Goal: Task Accomplishment & Management: Complete application form

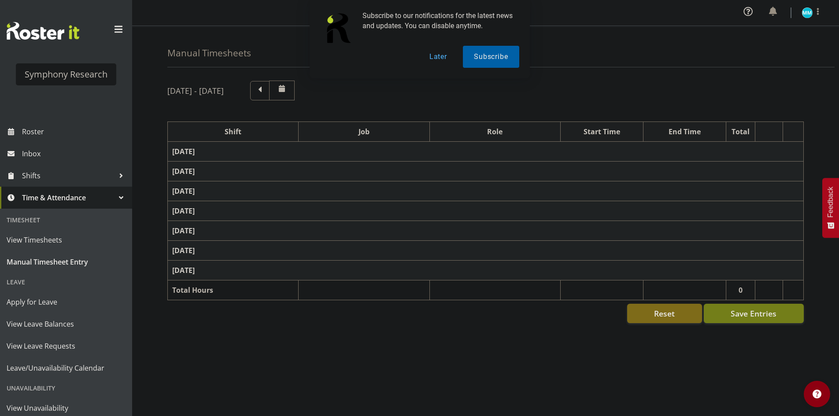
select select "41604"
select select "10527"
select select "47"
select select "56692"
select select "10499"
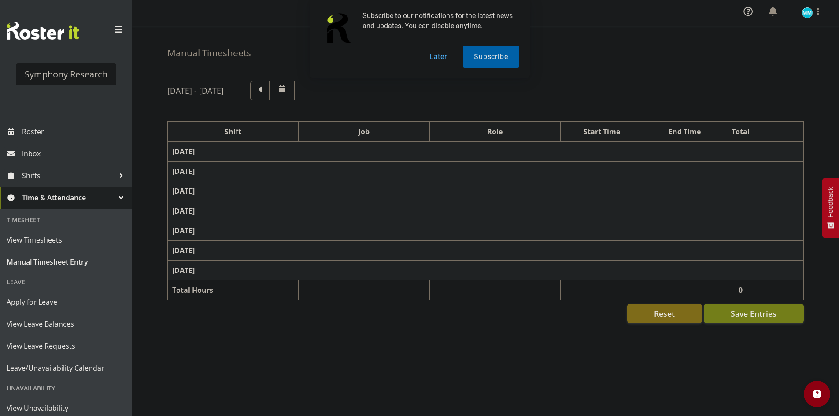
select select "47"
select select "56692"
select select "10499"
select select "47"
select select "48116"
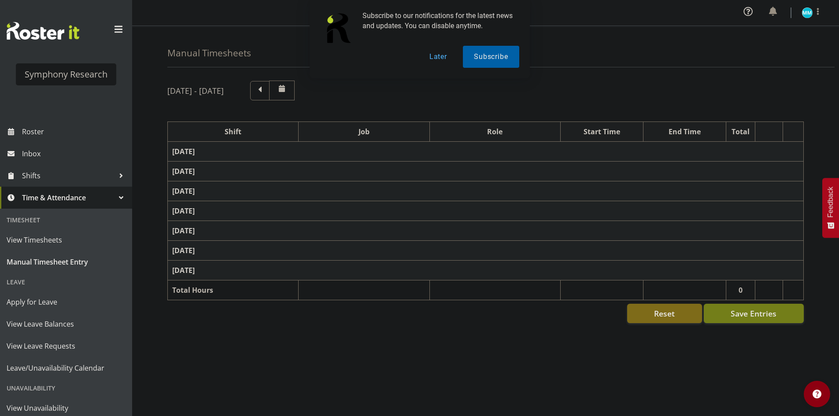
select select "10585"
select select "47"
select select "56692"
select select "10499"
select select "47"
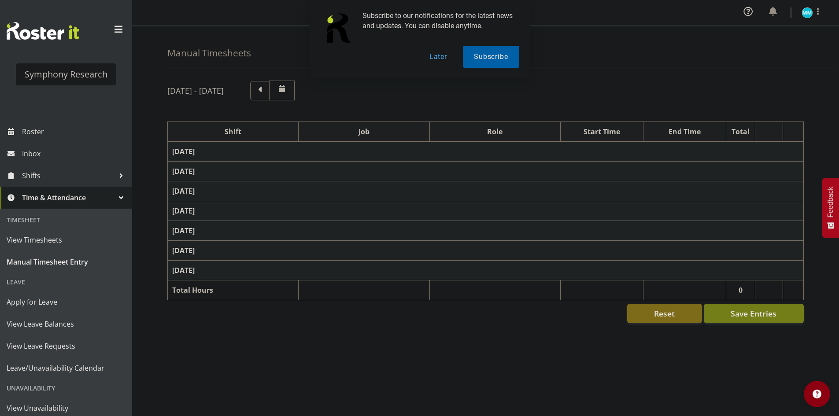
select select "48116"
select select "10585"
select select "47"
select select "57511"
select select "10499"
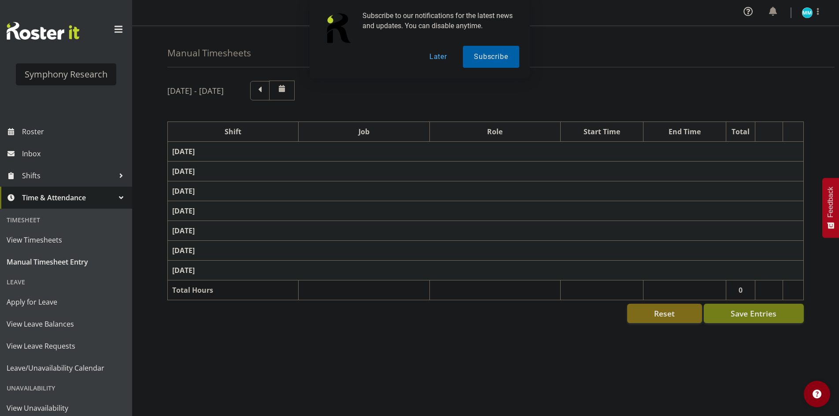
select select "47"
select select "48116"
select select "10585"
select select "47"
select select "57511"
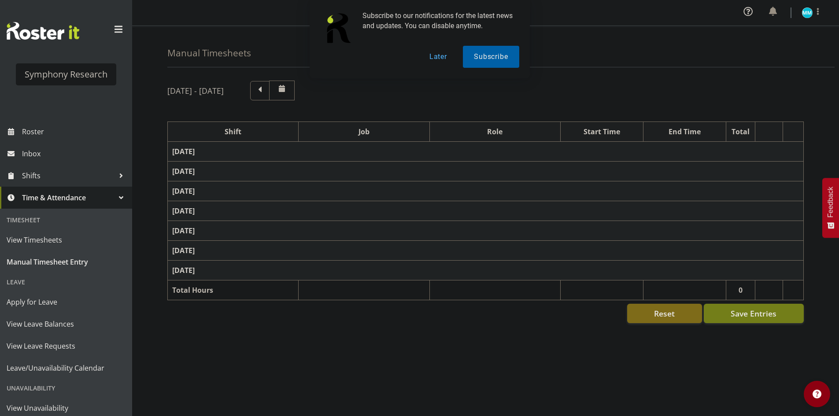
select select "10499"
select select "47"
select select "48116"
select select "10585"
select select "47"
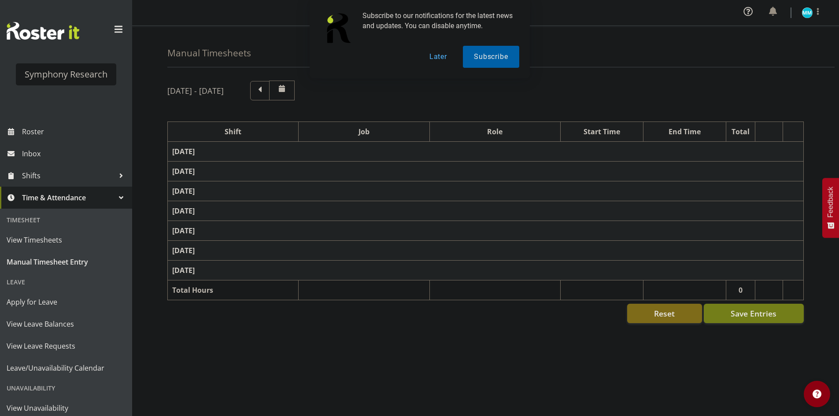
select select "57511"
select select "10499"
select select "47"
select select "41319"
select select "10527"
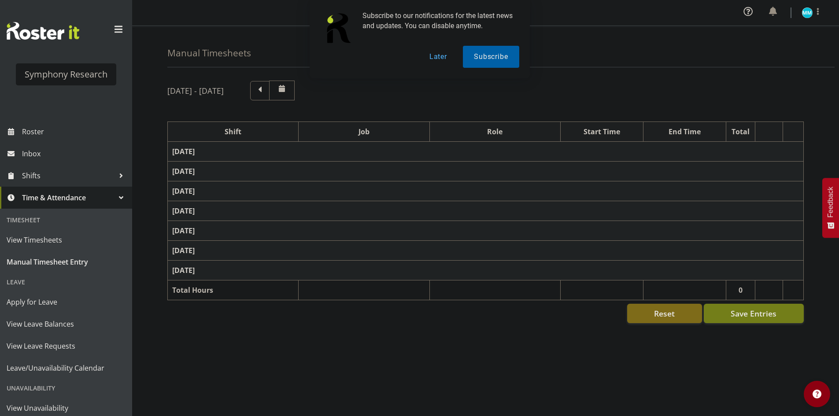
select select "47"
select select "11547"
select select "10499"
select select "47"
select select "11547"
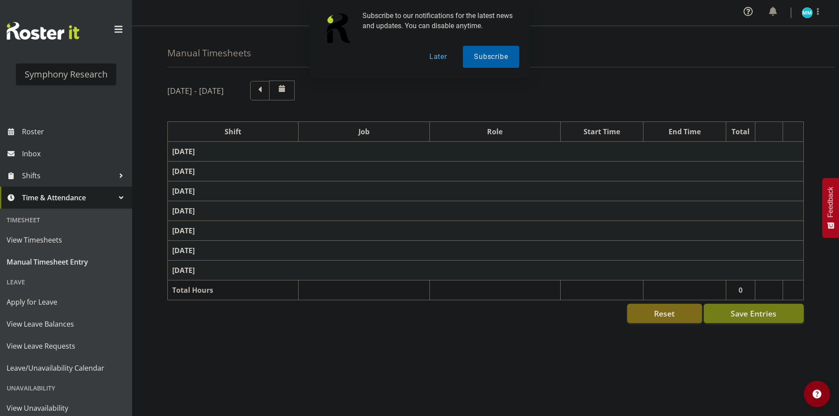
select select "10499"
select select "47"
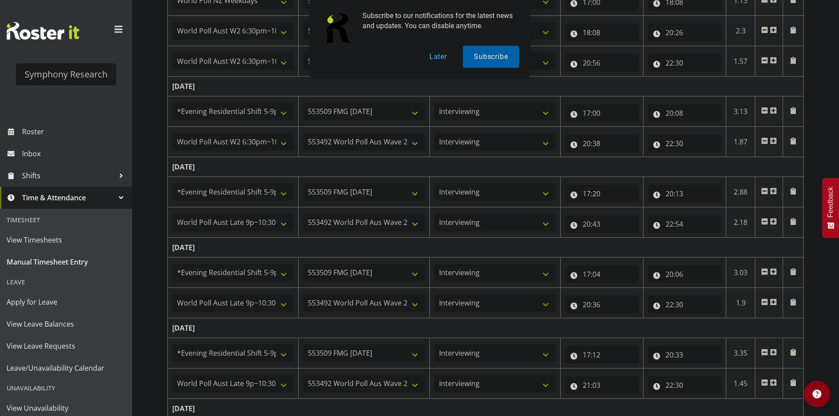
scroll to position [376, 0]
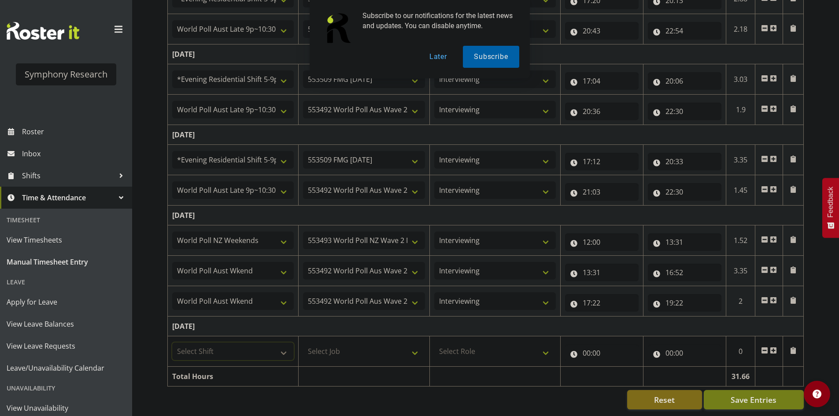
drag, startPoint x: 251, startPoint y: 343, endPoint x: 251, endPoint y: 348, distance: 4.8
click at [251, 343] on select "Select Shift !!Weekend Residential (Roster IT Shift Label) *Business 9/10am ~ 4…" at bounding box center [233, 352] width 122 height 18
select select "41319"
click at [172, 343] on select "Select Shift !!Weekend Residential (Roster IT Shift Label) *Business 9/10am ~ 4…" at bounding box center [233, 352] width 122 height 18
click at [344, 345] on select "Select Job 550060 IF Admin 553492 World Poll Aus Wave 2 Main 2025 553493 World …" at bounding box center [364, 352] width 122 height 18
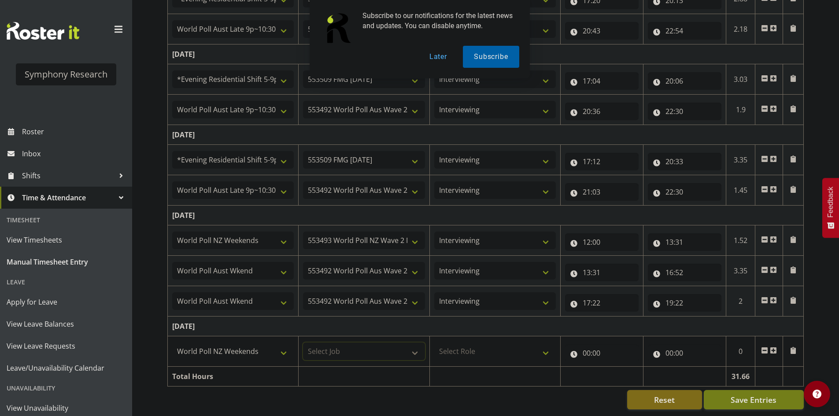
select select "10527"
click at [303, 343] on select "Select Job 550060 IF Admin 553492 World Poll Aus Wave 2 Main 2025 553493 World …" at bounding box center [364, 352] width 122 height 18
click at [502, 345] on select "Select Role Briefing Interviewing" at bounding box center [495, 352] width 122 height 18
select select "47"
click at [434, 343] on select "Select Role Briefing Interviewing" at bounding box center [495, 352] width 122 height 18
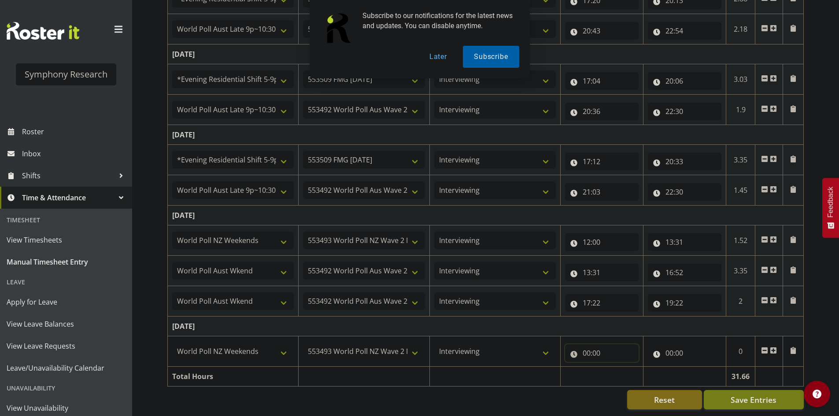
click at [584, 346] on input "00:00" at bounding box center [602, 353] width 74 height 18
click at [638, 371] on select "00 01 02 03 04 05 06 07 08 09 10 11 12 13 14 15 16 17 18 19 20 21 22 23 24 25 2…" at bounding box center [648, 376] width 20 height 18
click at [633, 374] on div "00 01 02 03 04 05 06 07 08 09 10 11 12 13 14 15 16 17 18 19 20 21 22 23 : 00 01…" at bounding box center [635, 378] width 141 height 22
click at [632, 374] on select "00 01 02 03 04 05 06 07 08 09 10 11 12 13 14 15 16 17 18 19 20 21 22 23" at bounding box center [625, 376] width 20 height 18
select select "12"
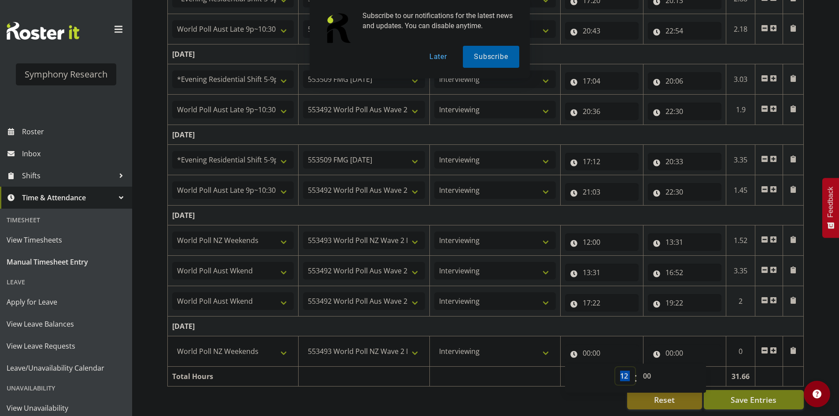
click at [615, 367] on select "00 01 02 03 04 05 06 07 08 09 10 11 12 13 14 15 16 17 18 19 20 21 22 23" at bounding box center [625, 376] width 20 height 18
type input "12:00"
click at [667, 349] on input "00:00" at bounding box center [685, 353] width 74 height 18
click at [711, 374] on select "00 01 02 03 04 05 06 07 08 09 10 11 12 13 14 15 16 17 18 19 20 21 22 23" at bounding box center [708, 376] width 20 height 18
select select "13"
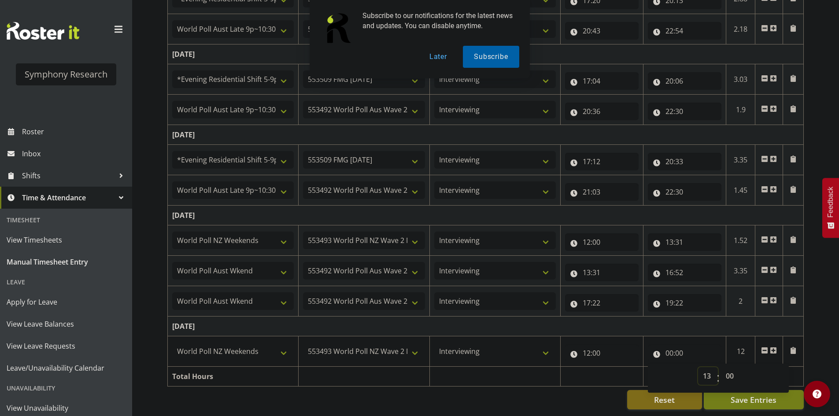
click at [698, 367] on select "00 01 02 03 04 05 06 07 08 09 10 11 12 13 14 15 16 17 18 19 20 21 22 23" at bounding box center [708, 376] width 20 height 18
type input "13:00"
click at [734, 370] on select "00 01 02 03 04 05 06 07 08 09 10 11 12 13 14 15 16 17 18 19 20 21 22 23 24 25 2…" at bounding box center [731, 376] width 20 height 18
select select "26"
click at [721, 367] on select "00 01 02 03 04 05 06 07 08 09 10 11 12 13 14 15 16 17 18 19 20 21 22 23 24 25 2…" at bounding box center [731, 376] width 20 height 18
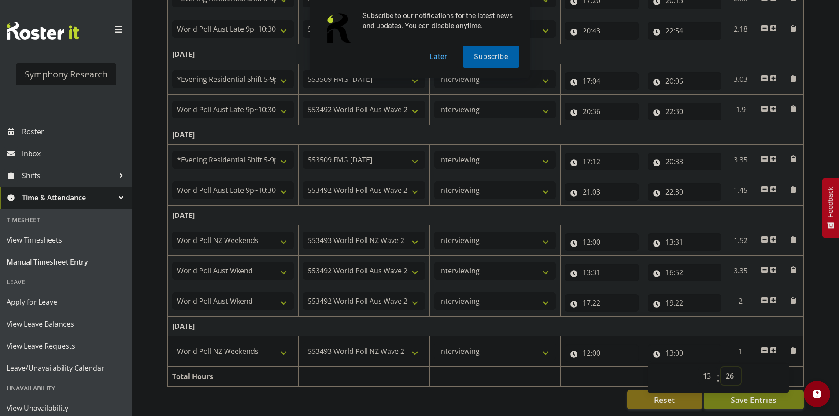
type input "13:26"
click at [774, 347] on span at bounding box center [773, 350] width 7 height 7
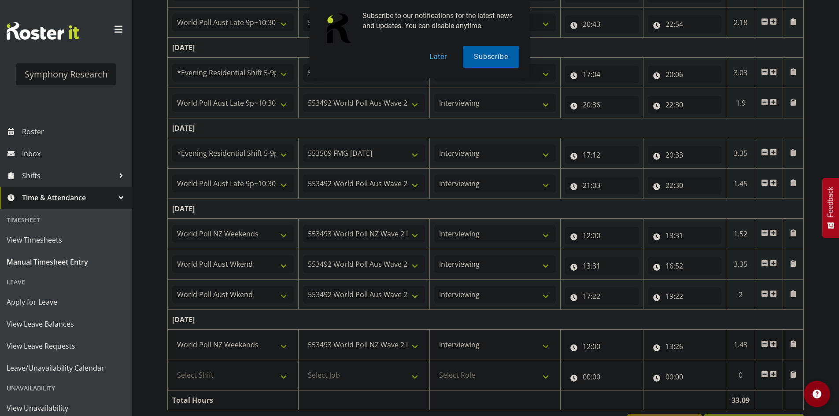
scroll to position [407, 0]
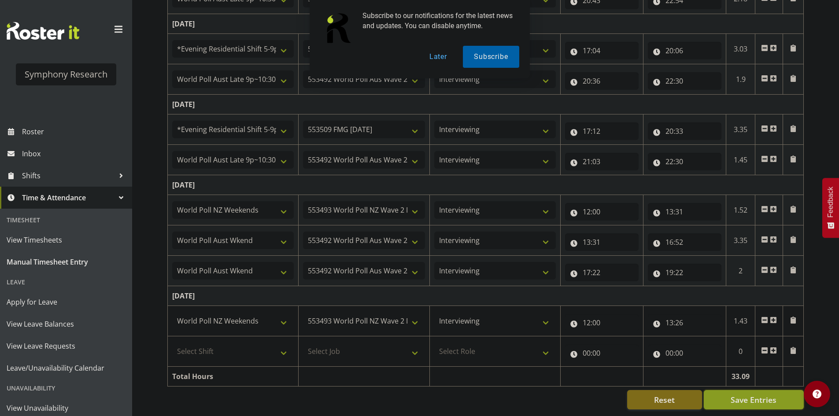
click at [765, 396] on span "Save Entries" at bounding box center [754, 399] width 46 height 11
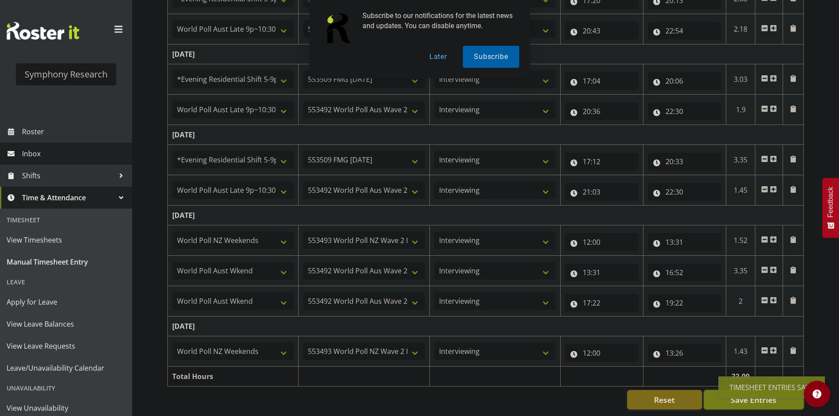
scroll to position [376, 0]
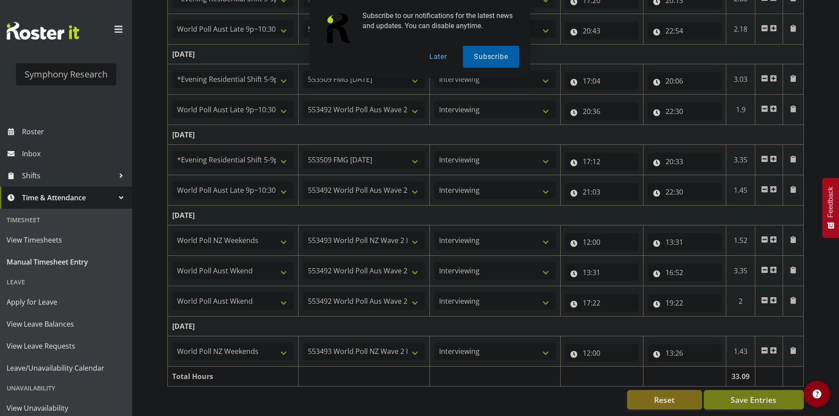
click at [777, 347] on span at bounding box center [773, 350] width 7 height 7
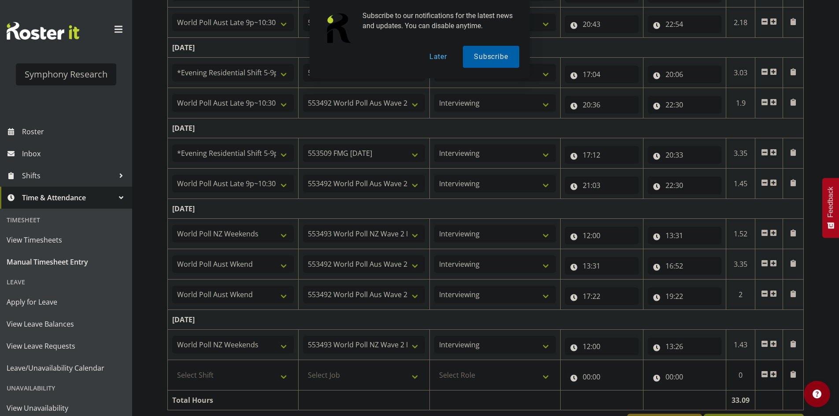
click at [227, 363] on td "Select Shift !!Weekend Residential (Roster IT Shift Label) *Business 9/10am ~ 4…" at bounding box center [233, 375] width 131 height 30
click at [230, 376] on select "Select Shift !!Weekend Residential (Roster IT Shift Label) *Business 9/10am ~ 4…" at bounding box center [233, 375] width 122 height 18
select select "11547"
click at [172, 366] on select "Select Shift !!Weekend Residential (Roster IT Shift Label) *Business 9/10am ~ 4…" at bounding box center [233, 375] width 122 height 18
click at [363, 375] on select "Select Job 550060 IF Admin 553492 World Poll Aus Wave 2 Main 2025 553493 World …" at bounding box center [364, 375] width 122 height 18
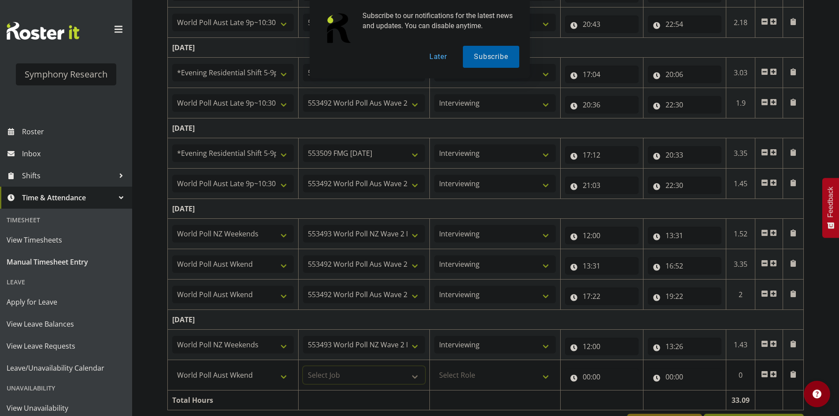
select select "10499"
click at [303, 366] on select "Select Job 550060 IF Admin 553492 World Poll Aus Wave 2 Main 2025 553493 World …" at bounding box center [364, 375] width 122 height 18
click at [492, 375] on select "Select Role Briefing Interviewing" at bounding box center [495, 375] width 122 height 18
select select "47"
click at [434, 366] on select "Select Role Briefing Interviewing" at bounding box center [495, 375] width 122 height 18
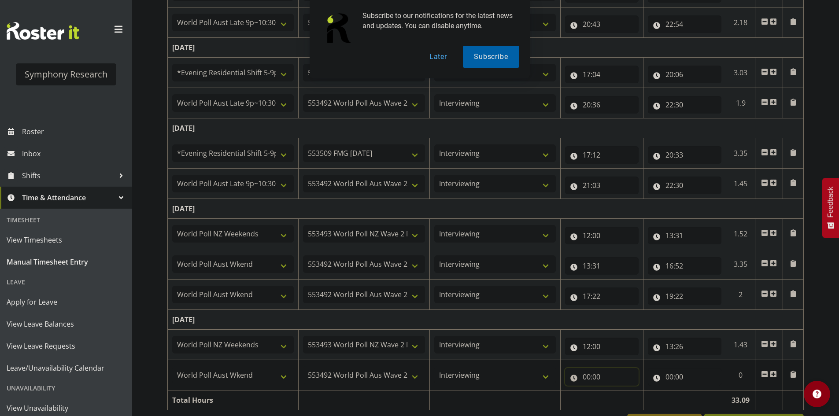
drag, startPoint x: 591, startPoint y: 378, endPoint x: 585, endPoint y: 388, distance: 11.9
click at [591, 378] on input "00:00" at bounding box center [602, 377] width 74 height 18
click at [629, 403] on select "00 01 02 03 04 05 06 07 08 09 10 11 12 13 14 15 16 17 18 19 20 21 22 23" at bounding box center [625, 400] width 20 height 18
select select "12"
click at [615, 391] on select "00 01 02 03 04 05 06 07 08 09 10 11 12 13 14 15 16 17 18 19 20 21 22 23" at bounding box center [625, 400] width 20 height 18
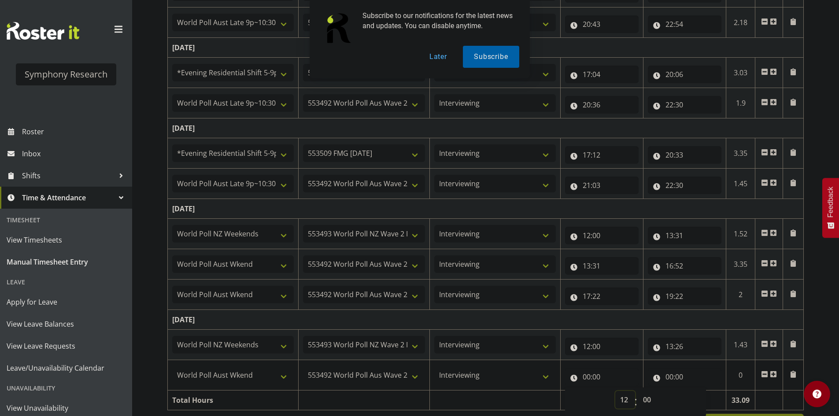
type input "12:00"
click at [624, 393] on select "00 01 02 03 04 05 06 07 08 09 10 11 12 13 14 15 16 17 18 19 20 21 22 23" at bounding box center [625, 400] width 20 height 18
select select "13"
click at [615, 391] on select "00 01 02 03 04 05 06 07 08 09 10 11 12 13 14 15 16 17 18 19 20 21 22 23" at bounding box center [625, 400] width 20 height 18
type input "13:00"
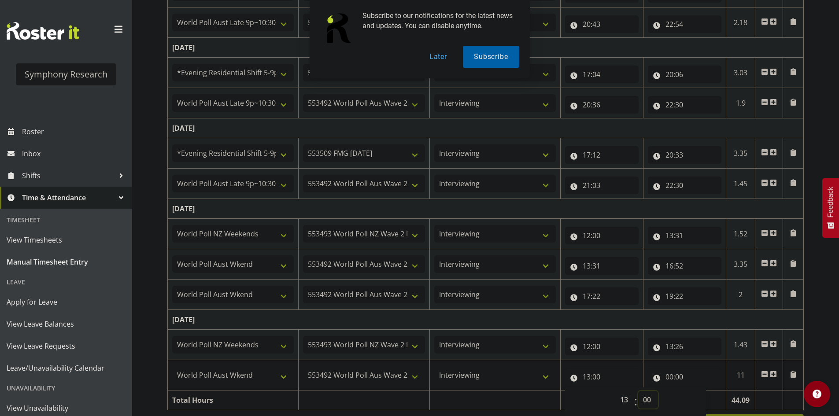
click at [651, 403] on select "00 01 02 03 04 05 06 07 08 09 10 11 12 13 14 15 16 17 18 19 20 21 22 23 24 25 2…" at bounding box center [648, 400] width 20 height 18
select select "26"
click at [638, 391] on select "00 01 02 03 04 05 06 07 08 09 10 11 12 13 14 15 16 17 18 19 20 21 22 23 24 25 2…" at bounding box center [648, 400] width 20 height 18
type input "13:26"
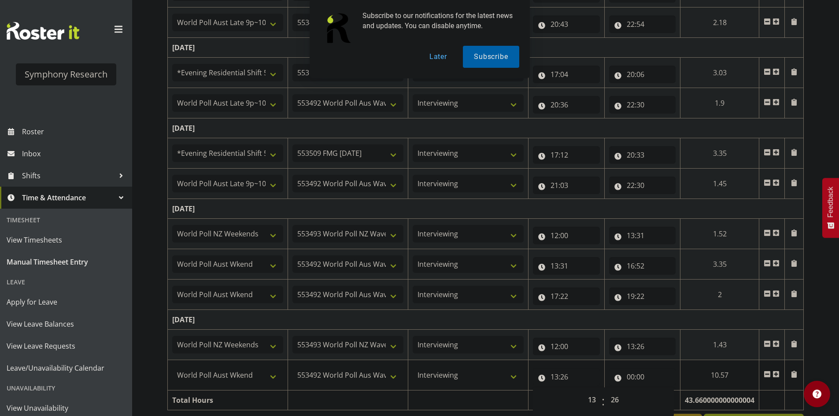
click at [830, 322] on div "September 1st - September 7th 2025 Shift Job Role Start Time End Time Total Mon…" at bounding box center [503, 69] width 672 height 742
